Goal: Entertainment & Leisure: Consume media (video, audio)

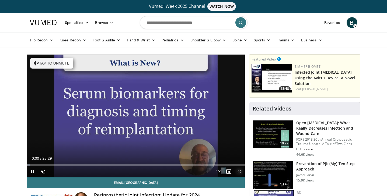
click at [241, 172] on span "Video Player" at bounding box center [239, 171] width 11 height 11
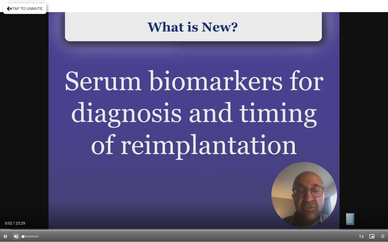
click at [16, 196] on span "Video Player" at bounding box center [16, 236] width 11 height 11
click at [21, 118] on div "10 seconds Tap to unmute" at bounding box center [194, 121] width 388 height 242
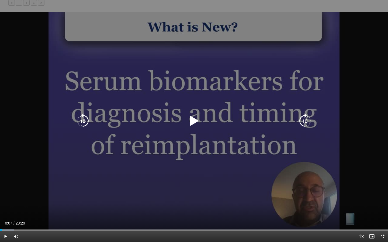
click at [33, 128] on div "10 seconds Tap to unmute" at bounding box center [194, 121] width 388 height 242
click at [35, 124] on div "10 seconds Tap to unmute" at bounding box center [194, 121] width 388 height 242
click at [26, 176] on div "10 seconds Tap to unmute" at bounding box center [194, 121] width 388 height 242
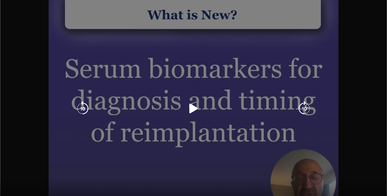
scroll to position [35, 0]
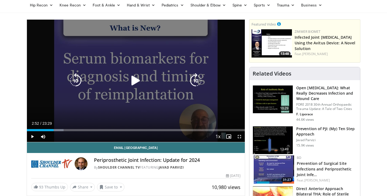
click at [168, 100] on div "10 seconds Tap to unmute" at bounding box center [136, 81] width 218 height 123
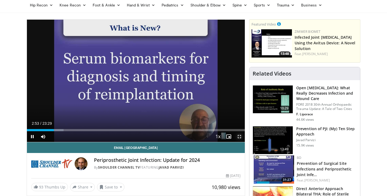
click at [239, 138] on span "Video Player" at bounding box center [239, 136] width 11 height 11
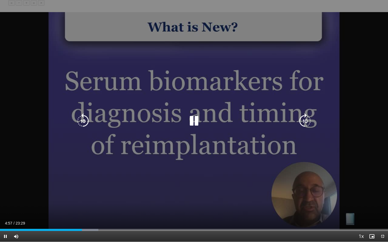
click at [229, 144] on div "10 seconds Tap to unmute" at bounding box center [194, 121] width 388 height 242
click at [199, 138] on div "10 seconds Tap to unmute" at bounding box center [194, 121] width 388 height 242
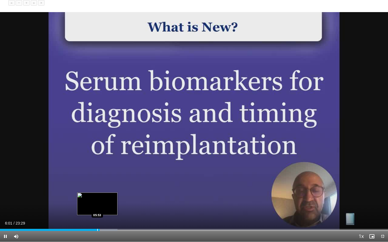
click at [97, 196] on div "Progress Bar" at bounding box center [97, 230] width 1 height 2
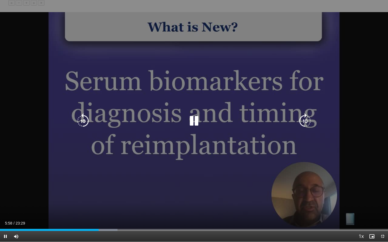
click at [97, 196] on div "10 seconds Tap to unmute" at bounding box center [194, 121] width 388 height 242
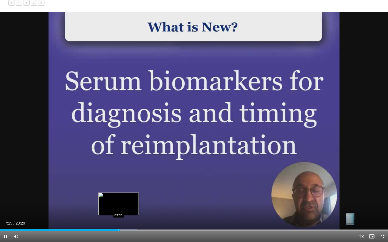
click at [118, 196] on div "Loaded : 35.20% 07:16 07:10" at bounding box center [194, 228] width 388 height 5
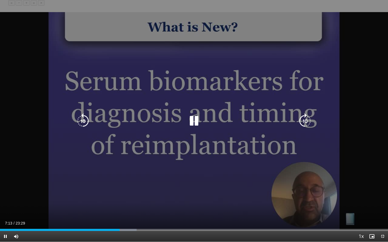
click at [109, 181] on div "10 seconds Tap to unmute" at bounding box center [194, 121] width 388 height 242
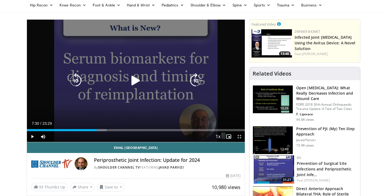
click at [163, 76] on div "Video Player" at bounding box center [135, 80] width 131 height 11
click at [141, 84] on icon "Video Player" at bounding box center [135, 80] width 15 height 15
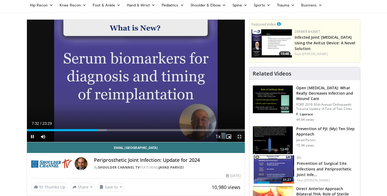
click at [239, 137] on span "Video Player" at bounding box center [239, 136] width 11 height 11
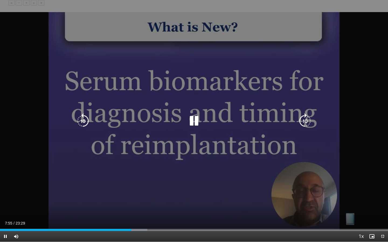
click at [233, 151] on div "10 seconds Tap to unmute" at bounding box center [194, 121] width 388 height 242
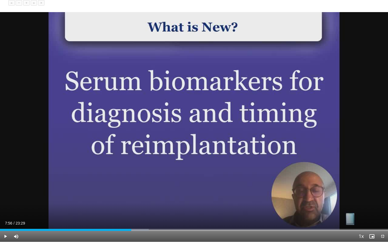
click at [233, 151] on div "10 seconds Tap to unmute" at bounding box center [194, 121] width 388 height 242
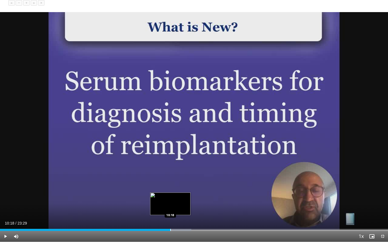
click at [170, 196] on div "Progress Bar" at bounding box center [170, 230] width 1 height 2
click at [167, 196] on div "Loaded : 49.28% 10:05 10:05" at bounding box center [194, 228] width 388 height 5
click at [164, 196] on div "Progress Bar" at bounding box center [164, 230] width 1 height 2
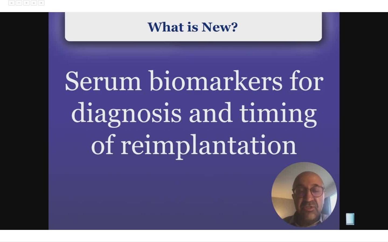
click at [183, 196] on div "10 seconds Tap to unmute" at bounding box center [194, 121] width 388 height 242
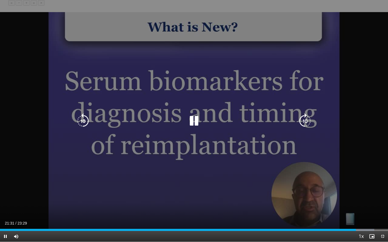
click at [261, 159] on div "10 seconds Tap to unmute" at bounding box center [194, 121] width 388 height 242
click at [260, 159] on div "10 seconds Tap to unmute" at bounding box center [194, 121] width 388 height 242
click at [263, 109] on div "10 seconds Tap to unmute" at bounding box center [194, 121] width 388 height 242
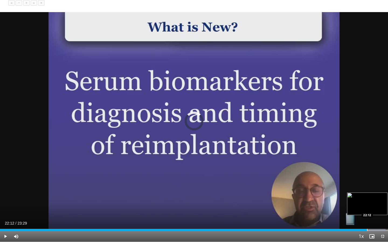
click at [367, 196] on div "Progress Bar" at bounding box center [367, 230] width 1 height 2
click at [364, 196] on div "Loaded : 99.97% 22:14 22:01" at bounding box center [194, 230] width 388 height 2
click at [357, 196] on div "Loaded : 99.97% 22:02 21:40" at bounding box center [194, 230] width 388 height 2
click at [382, 196] on span "Video Player" at bounding box center [382, 236] width 11 height 11
